Goal: Task Accomplishment & Management: Manage account settings

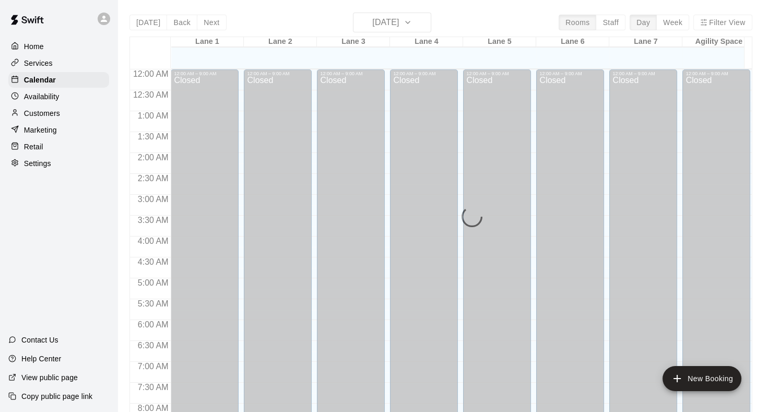
scroll to position [357, 0]
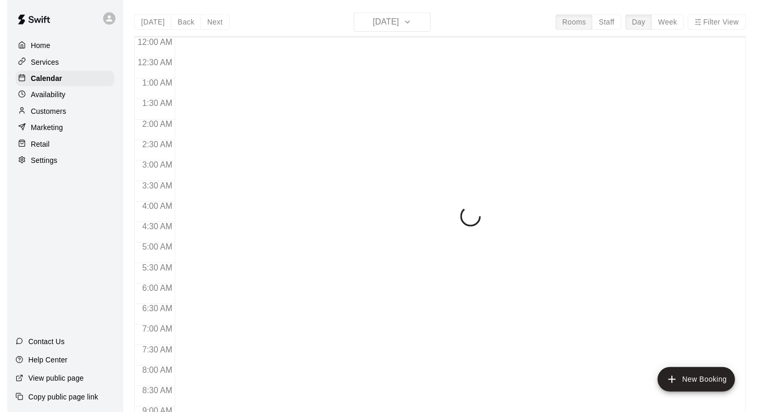
scroll to position [448, 0]
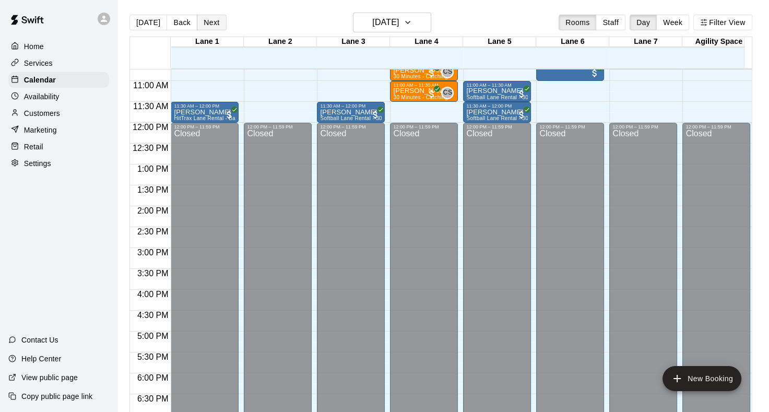
click at [216, 21] on button "Next" at bounding box center [211, 23] width 29 height 16
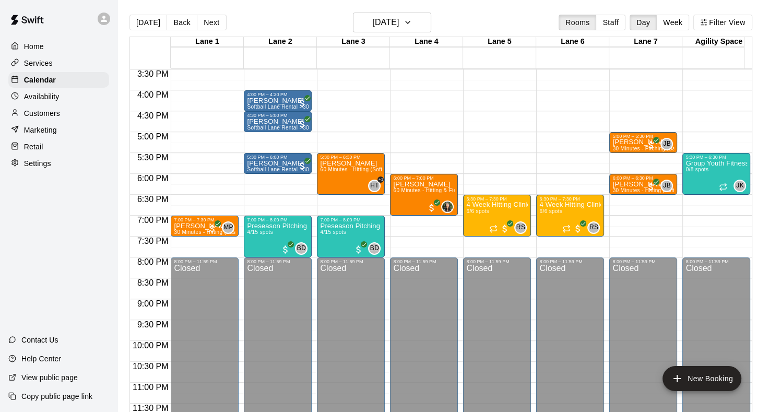
scroll to position [595, 0]
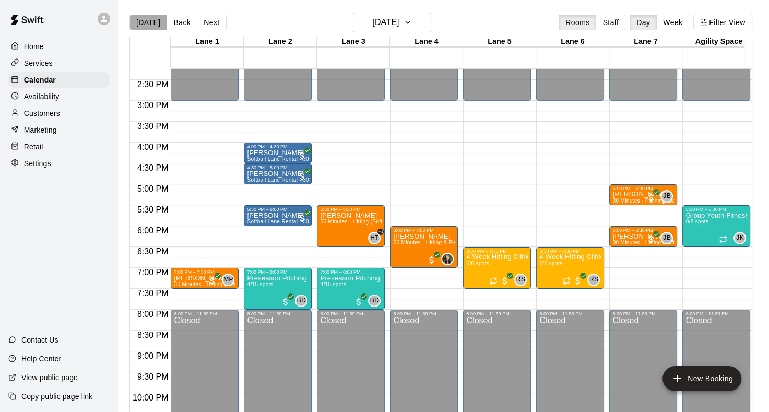
click at [150, 23] on button "[DATE]" at bounding box center [149, 23] width 38 height 16
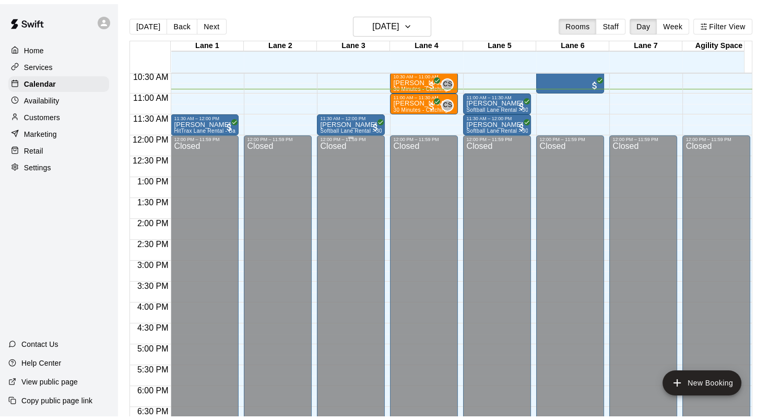
scroll to position [387, 0]
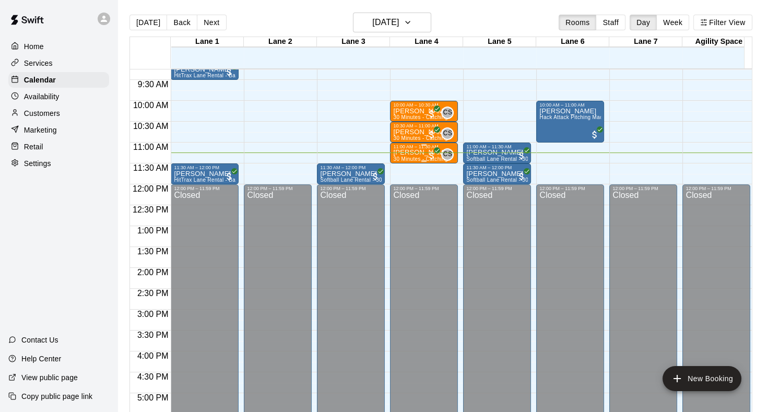
click at [424, 157] on span "30 Minutes - Catching" at bounding box center [420, 159] width 54 height 6
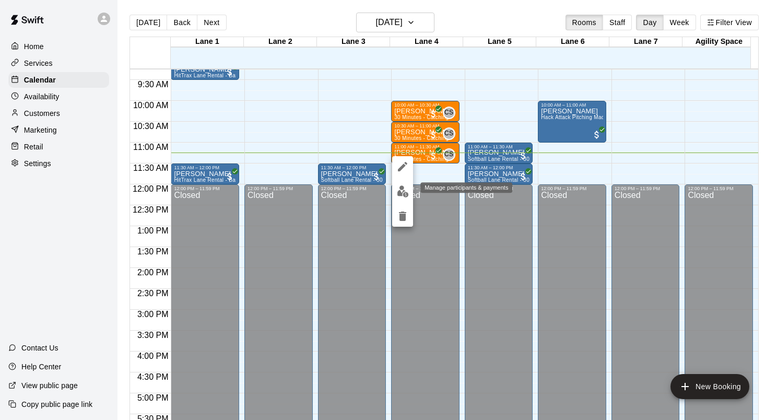
click at [402, 188] on img "edit" at bounding box center [403, 191] width 12 height 12
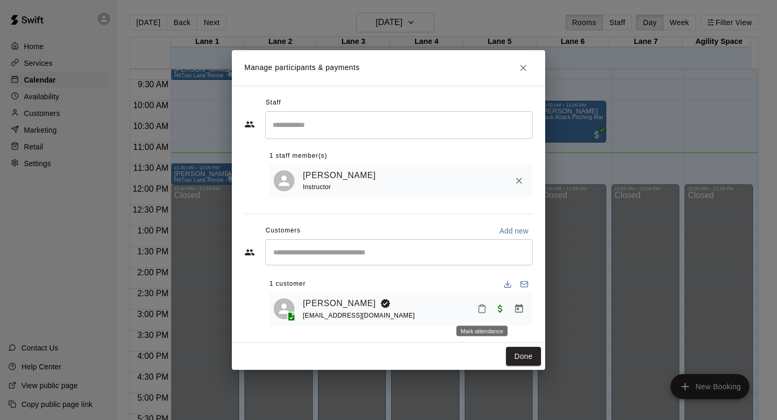
click at [482, 302] on button "Mark attendance" at bounding box center [482, 309] width 18 height 18
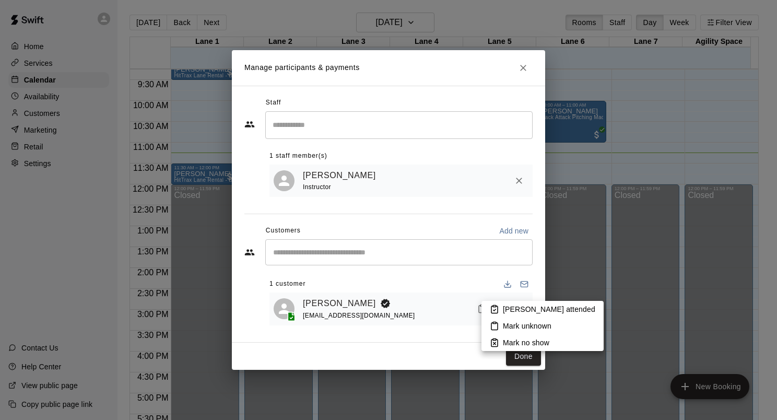
click at [498, 311] on icon at bounding box center [495, 309] width 6 height 7
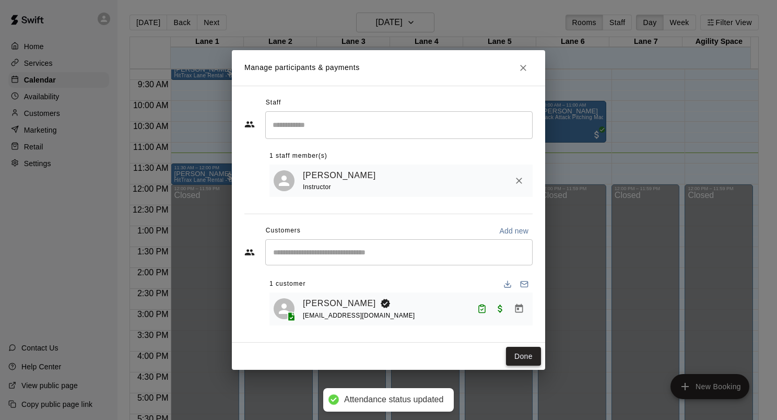
click at [530, 354] on button "Done" at bounding box center [523, 356] width 35 height 19
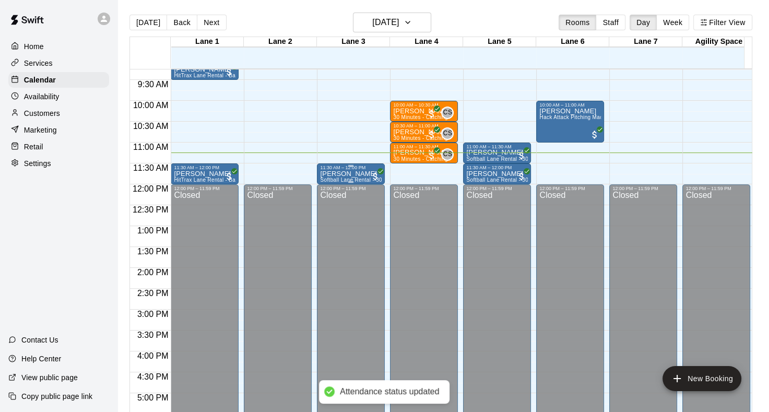
click at [348, 167] on div "11:30 AM – 12:00 PM" at bounding box center [351, 167] width 62 height 5
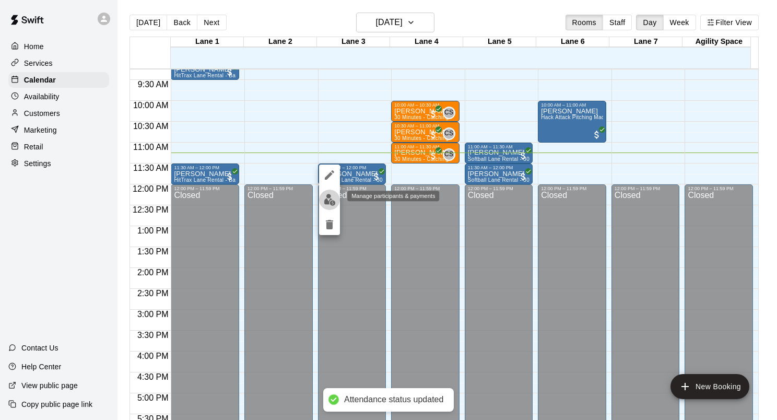
click at [332, 199] on img "edit" at bounding box center [330, 200] width 12 height 12
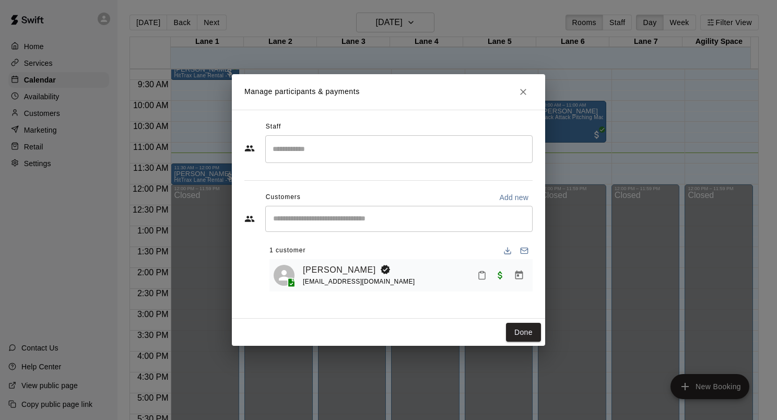
click at [483, 282] on button "Mark attendance" at bounding box center [482, 275] width 18 height 18
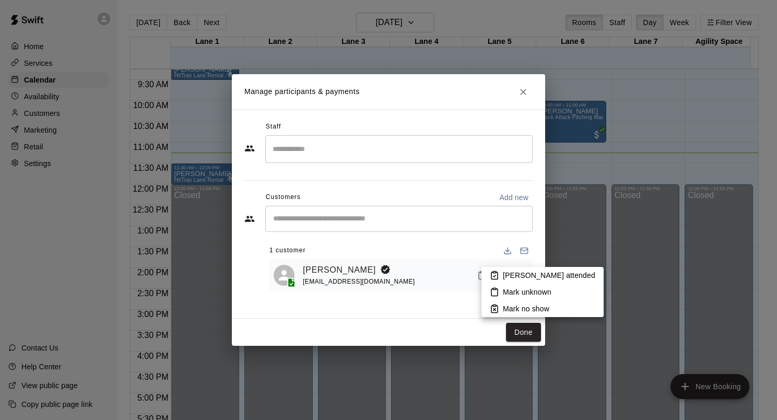
click at [501, 281] on li "Mark attended" at bounding box center [543, 275] width 122 height 17
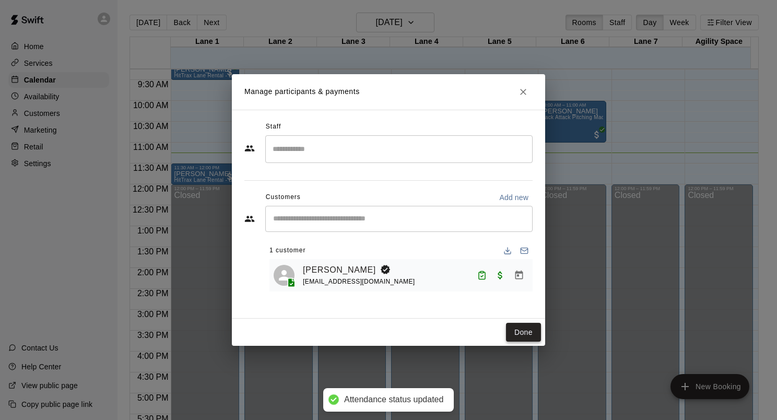
click at [524, 324] on button "Done" at bounding box center [523, 332] width 35 height 19
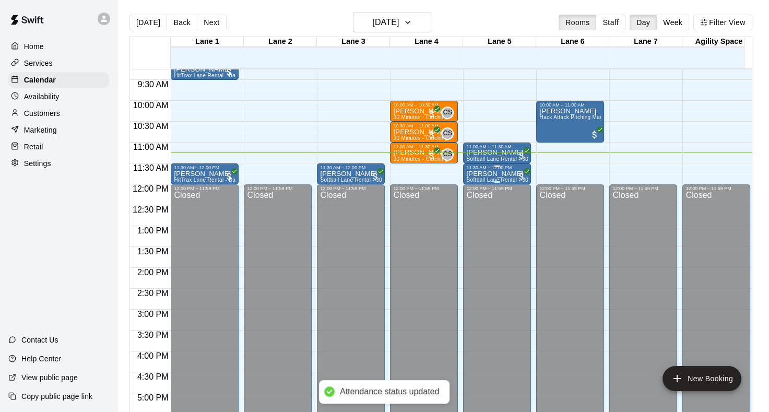
click at [502, 174] on p "Zoe Kesterson" at bounding box center [497, 174] width 62 height 0
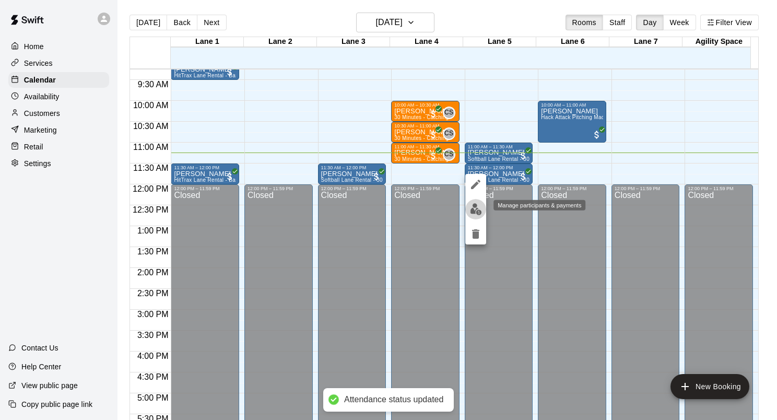
click at [480, 209] on img "edit" at bounding box center [476, 209] width 12 height 12
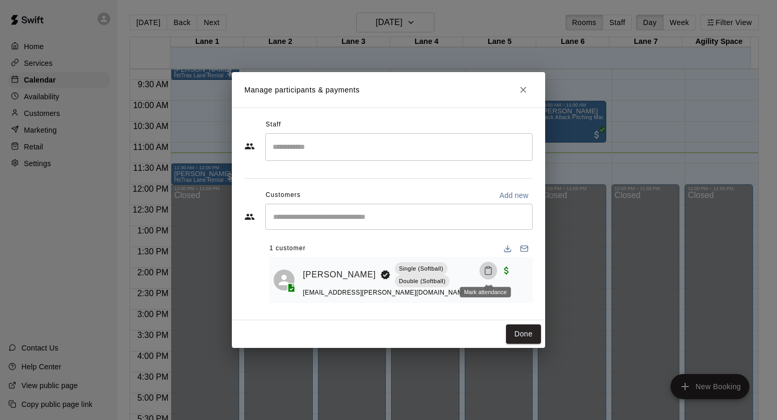
click at [485, 272] on icon "Mark attendance" at bounding box center [488, 270] width 9 height 9
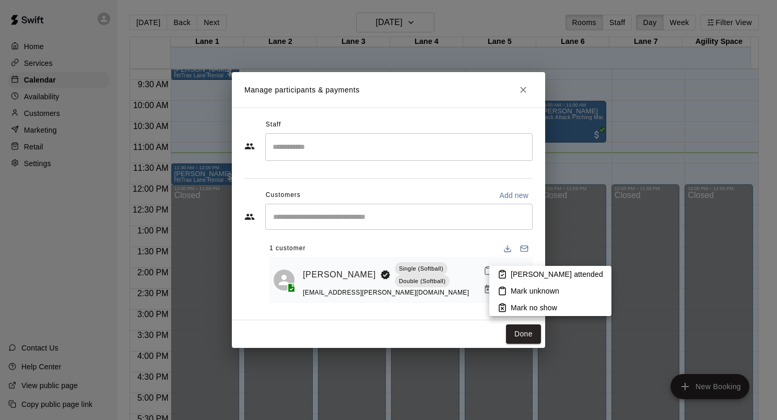
click at [498, 272] on icon at bounding box center [502, 274] width 9 height 9
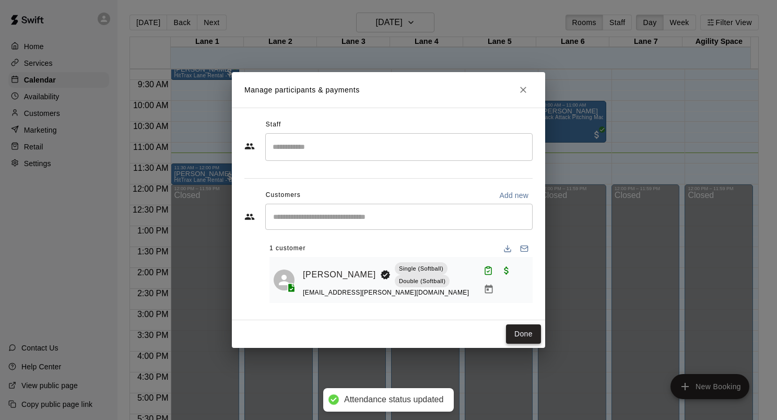
click at [522, 330] on button "Done" at bounding box center [523, 333] width 35 height 19
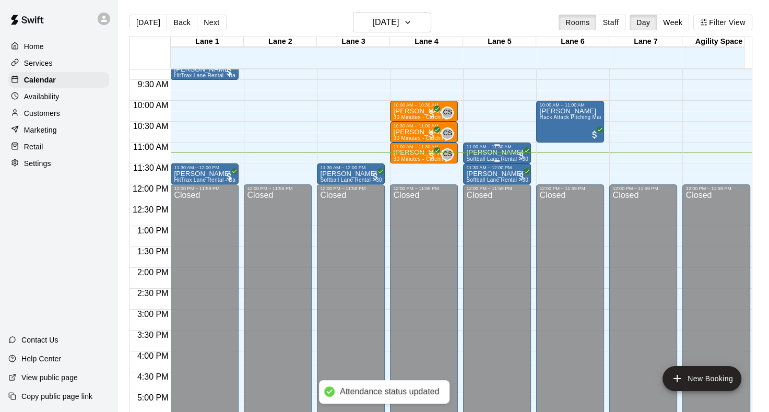
click at [499, 153] on p "Zoe Kesterson" at bounding box center [497, 153] width 62 height 0
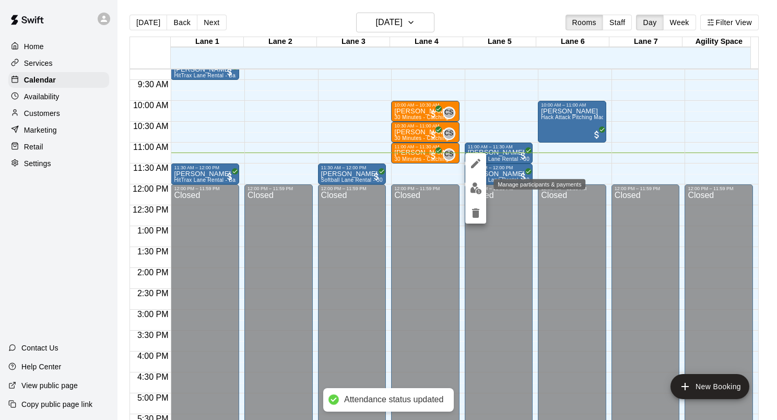
click at [481, 181] on button "edit" at bounding box center [475, 188] width 21 height 20
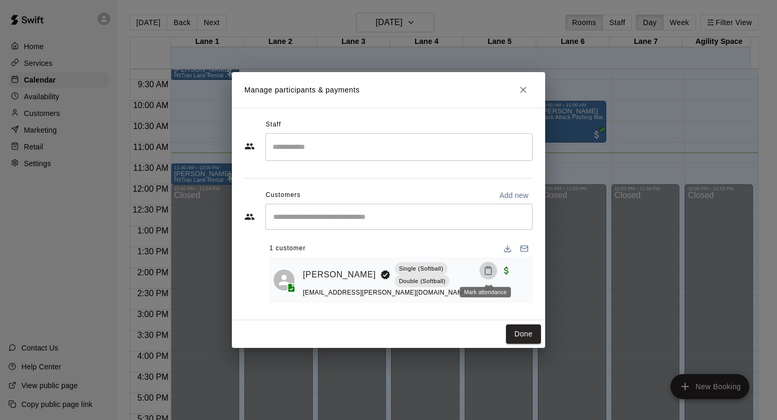
click at [480, 272] on button "Mark attendance" at bounding box center [489, 271] width 18 height 18
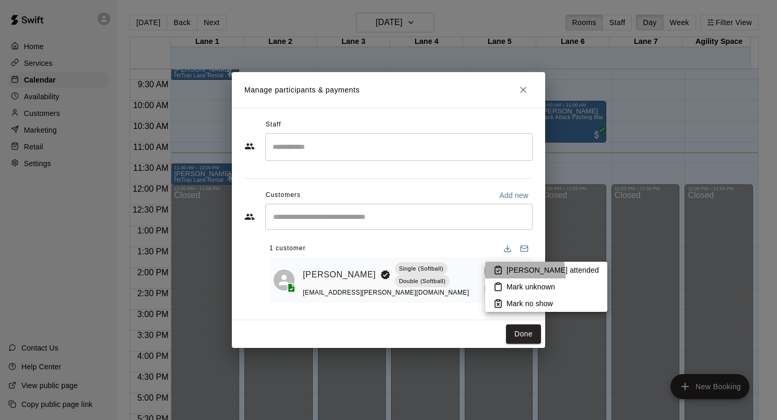
click at [496, 275] on li "Mark attended" at bounding box center [546, 270] width 122 height 17
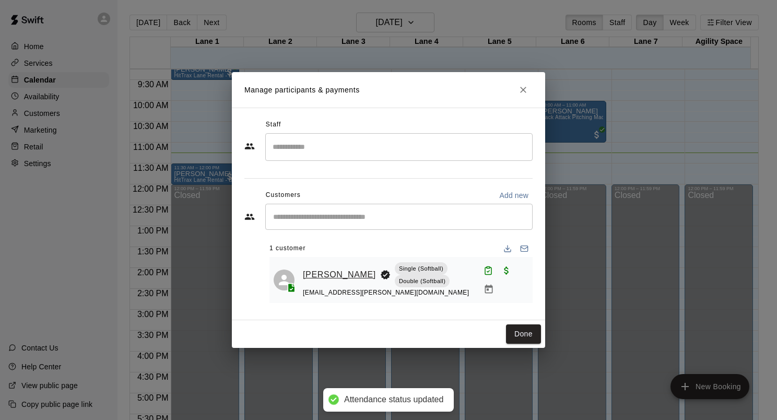
click at [333, 276] on link "Zoe Kesterson" at bounding box center [339, 275] width 73 height 14
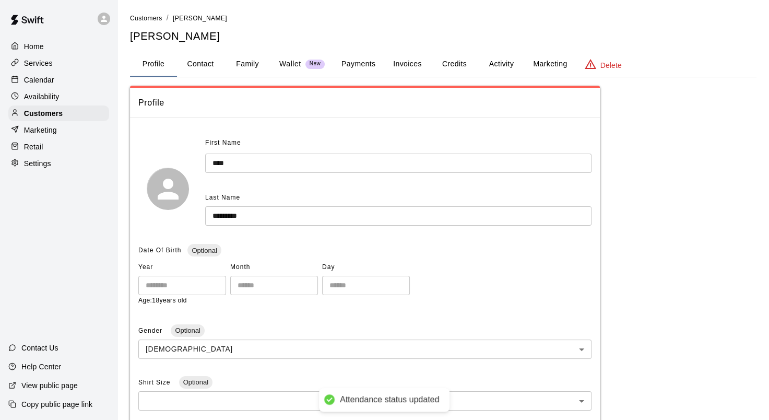
click at [489, 60] on button "Activity" at bounding box center [501, 64] width 47 height 25
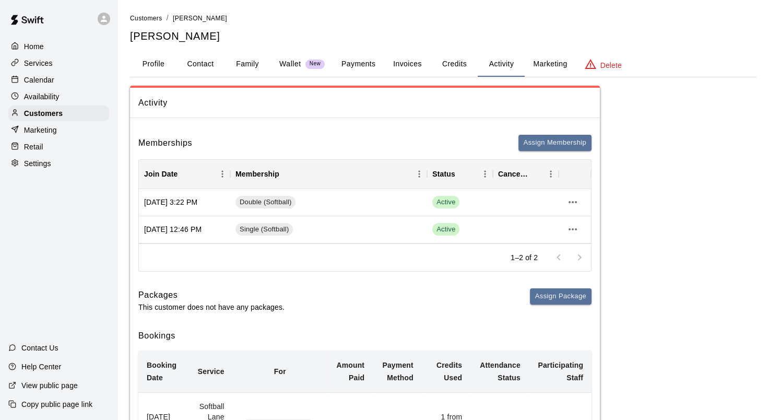
click at [363, 72] on button "Payments" at bounding box center [358, 64] width 51 height 25
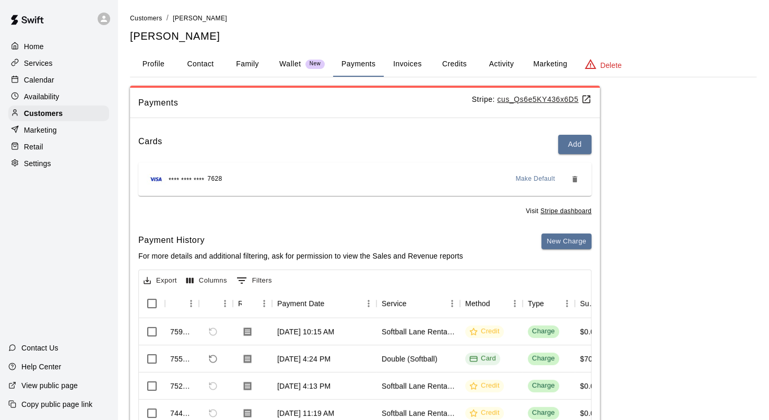
click at [54, 50] on div "Home" at bounding box center [58, 47] width 101 height 16
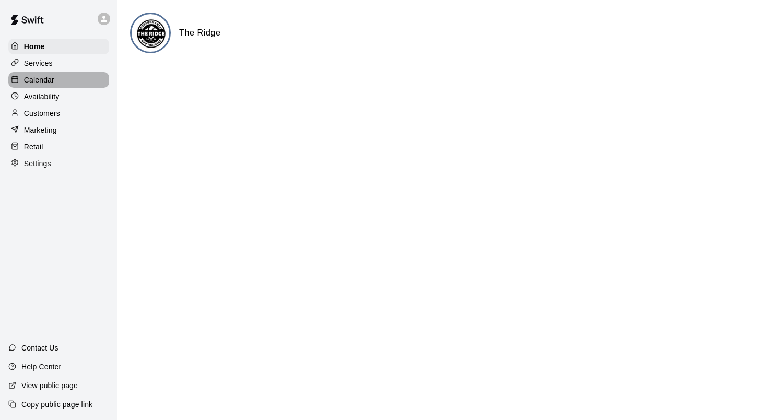
click at [56, 84] on div "Calendar" at bounding box center [58, 80] width 101 height 16
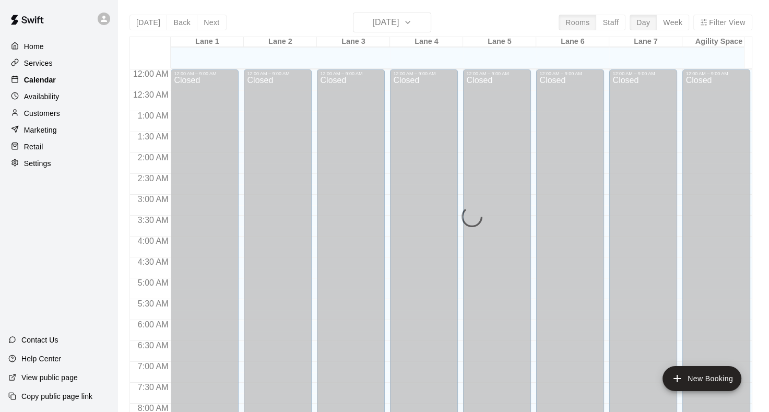
scroll to position [471, 0]
